Goal: Contribute content

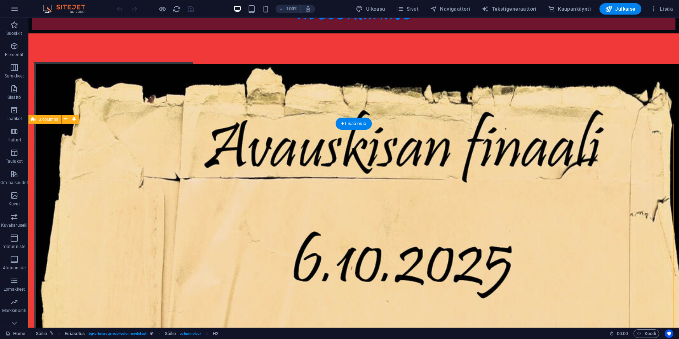
scroll to position [497, 0]
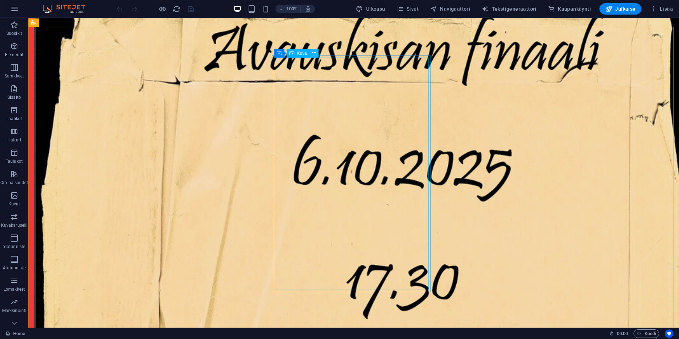
click at [316, 50] on button at bounding box center [314, 53] width 9 height 9
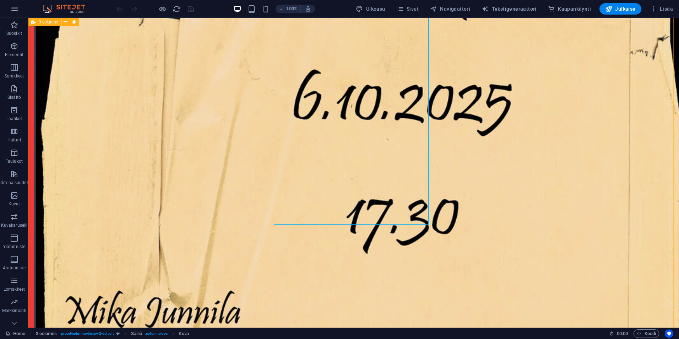
scroll to position [461, 0]
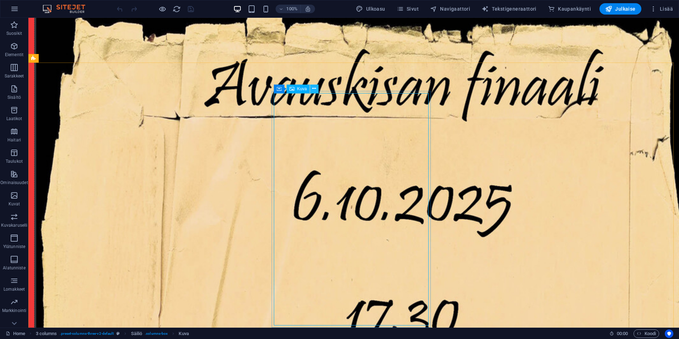
click at [314, 90] on icon at bounding box center [314, 88] width 4 height 7
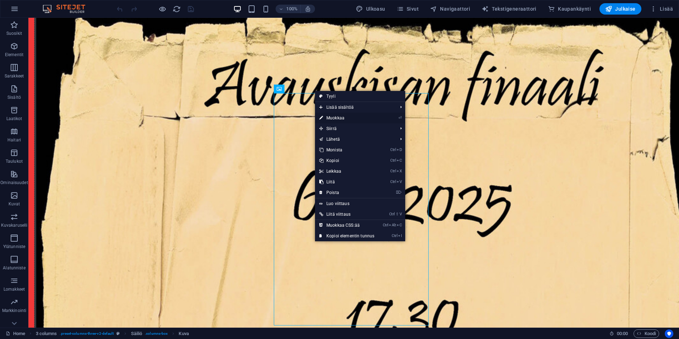
click at [331, 115] on link "⏎ Muokkaa" at bounding box center [347, 117] width 64 height 11
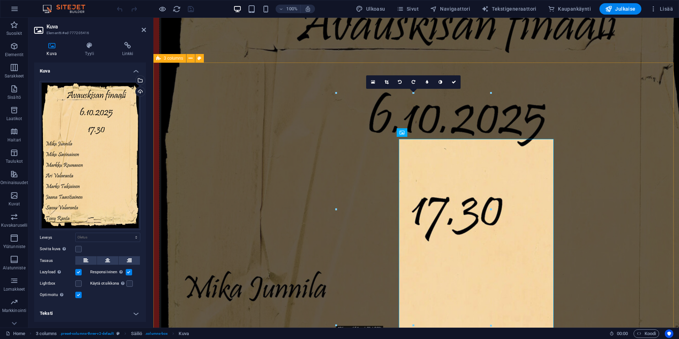
scroll to position [416, 0]
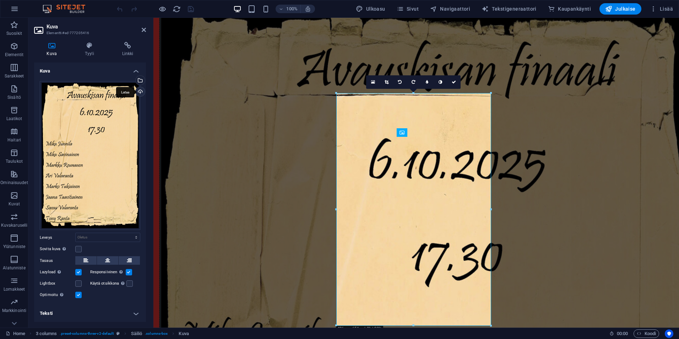
click at [140, 91] on div "Lataa" at bounding box center [139, 92] width 11 height 11
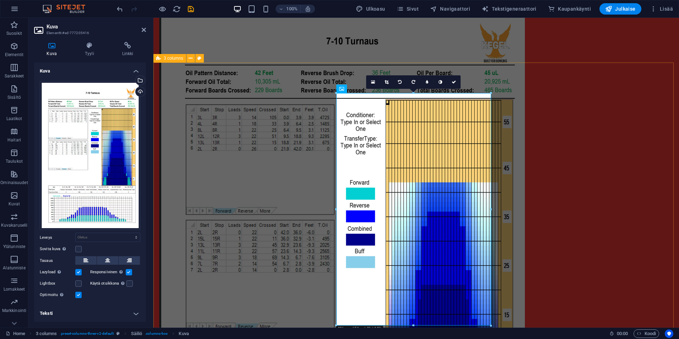
scroll to position [487, 0]
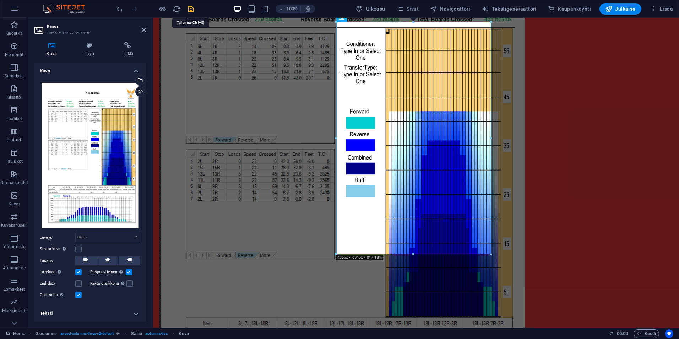
click at [192, 10] on icon "save" at bounding box center [191, 9] width 8 height 8
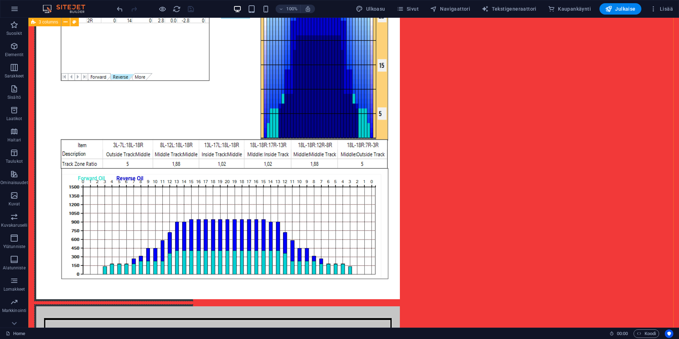
scroll to position [710, 0]
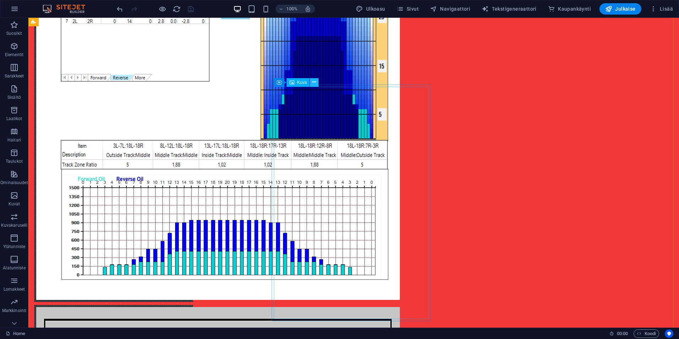
click at [315, 82] on icon at bounding box center [314, 81] width 4 height 7
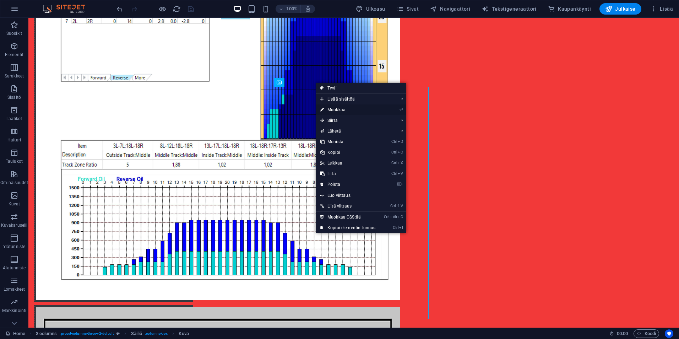
click at [328, 109] on link "⏎ Muokkaa" at bounding box center [348, 109] width 64 height 11
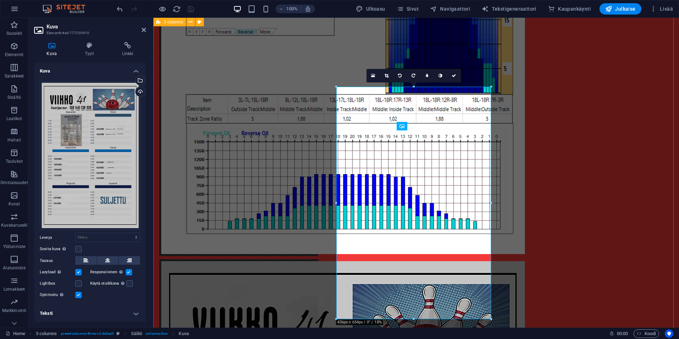
scroll to position [664, 0]
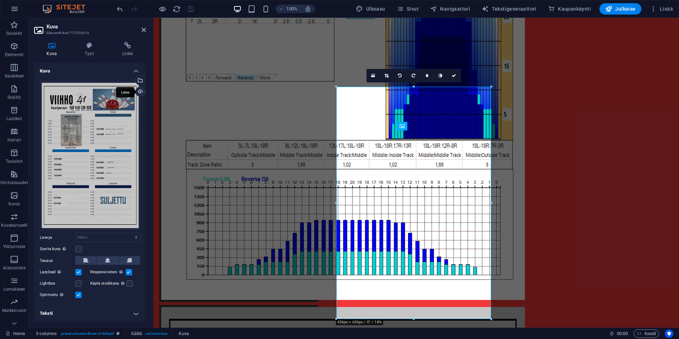
click at [138, 91] on div "Lataa" at bounding box center [139, 92] width 11 height 11
click at [190, 8] on icon "save" at bounding box center [191, 9] width 8 height 8
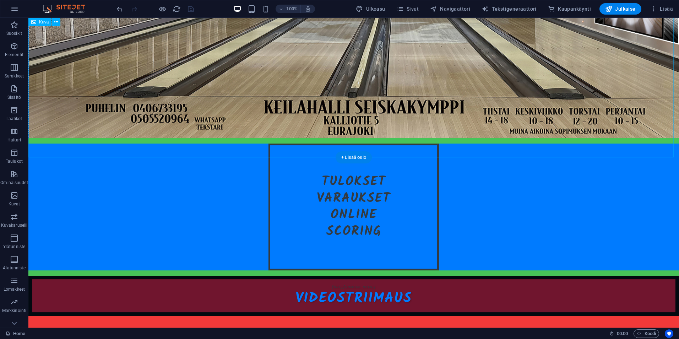
scroll to position [35, 0]
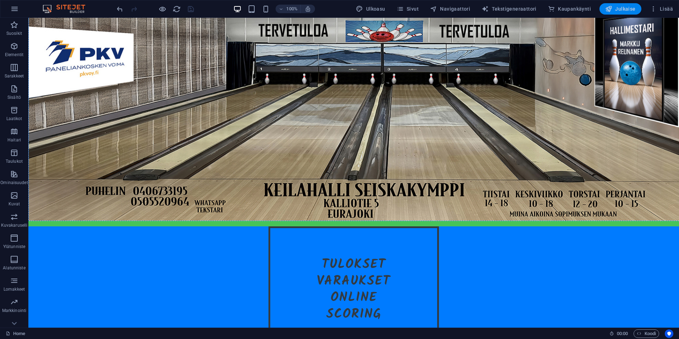
click at [632, 6] on span "Julkaise" at bounding box center [620, 8] width 31 height 7
